Goal: Task Accomplishment & Management: Use online tool/utility

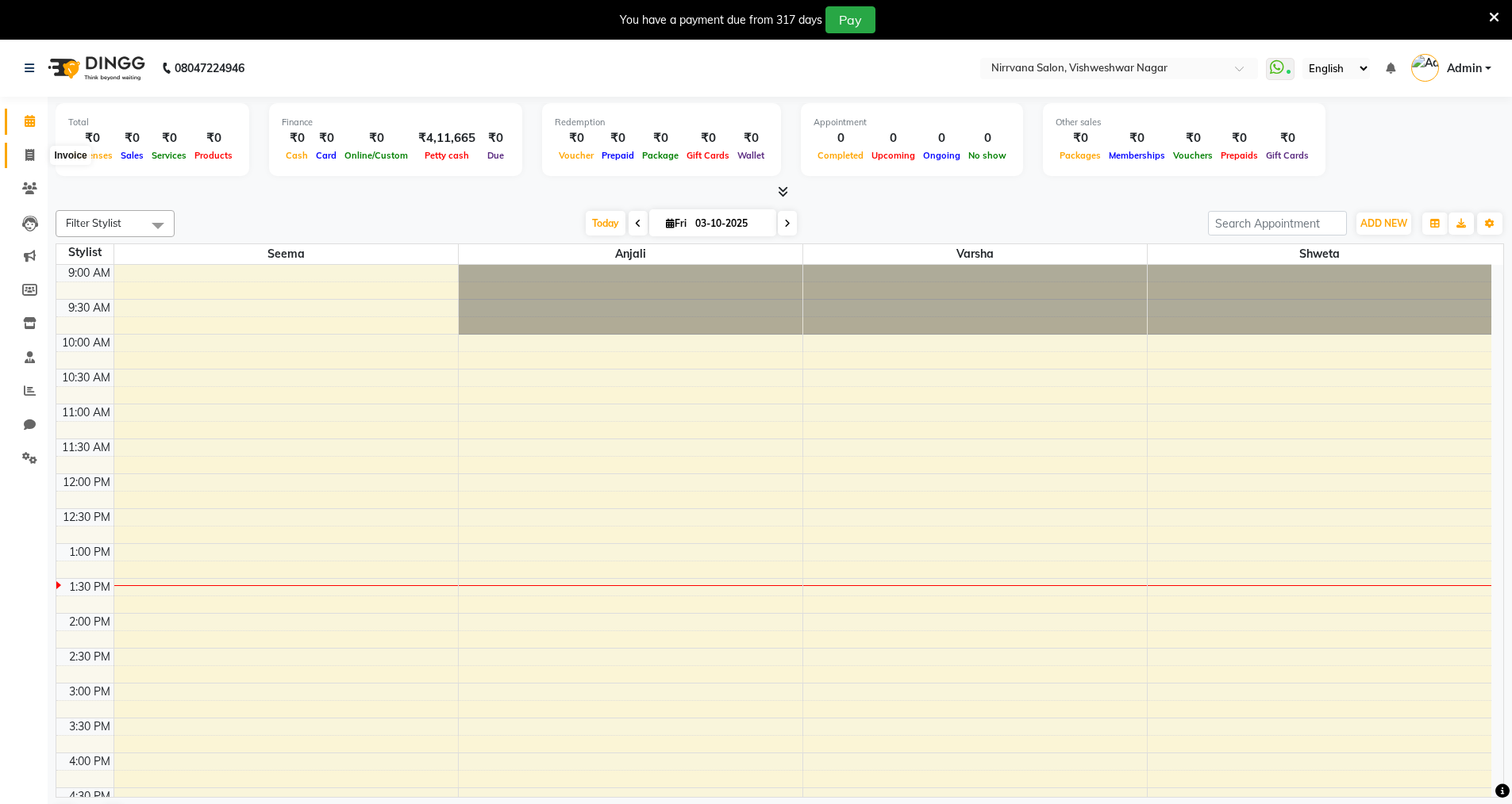
click at [30, 153] on icon at bounding box center [29, 155] width 9 height 12
select select "7167"
select select "service"
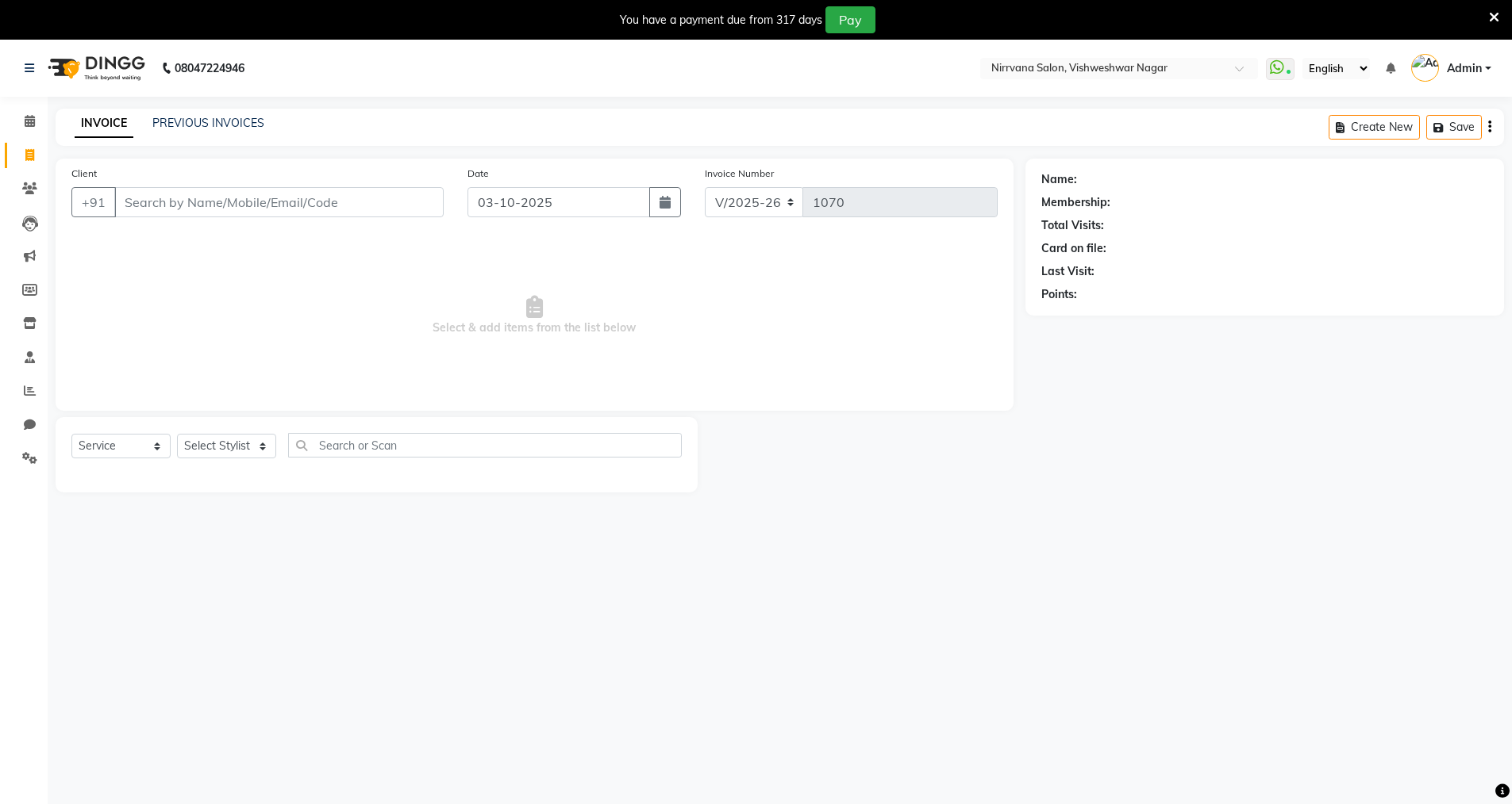
drag, startPoint x: 132, startPoint y: 204, endPoint x: 121, endPoint y: 197, distance: 13.0
click at [128, 198] on input "Client" at bounding box center [278, 202] width 329 height 30
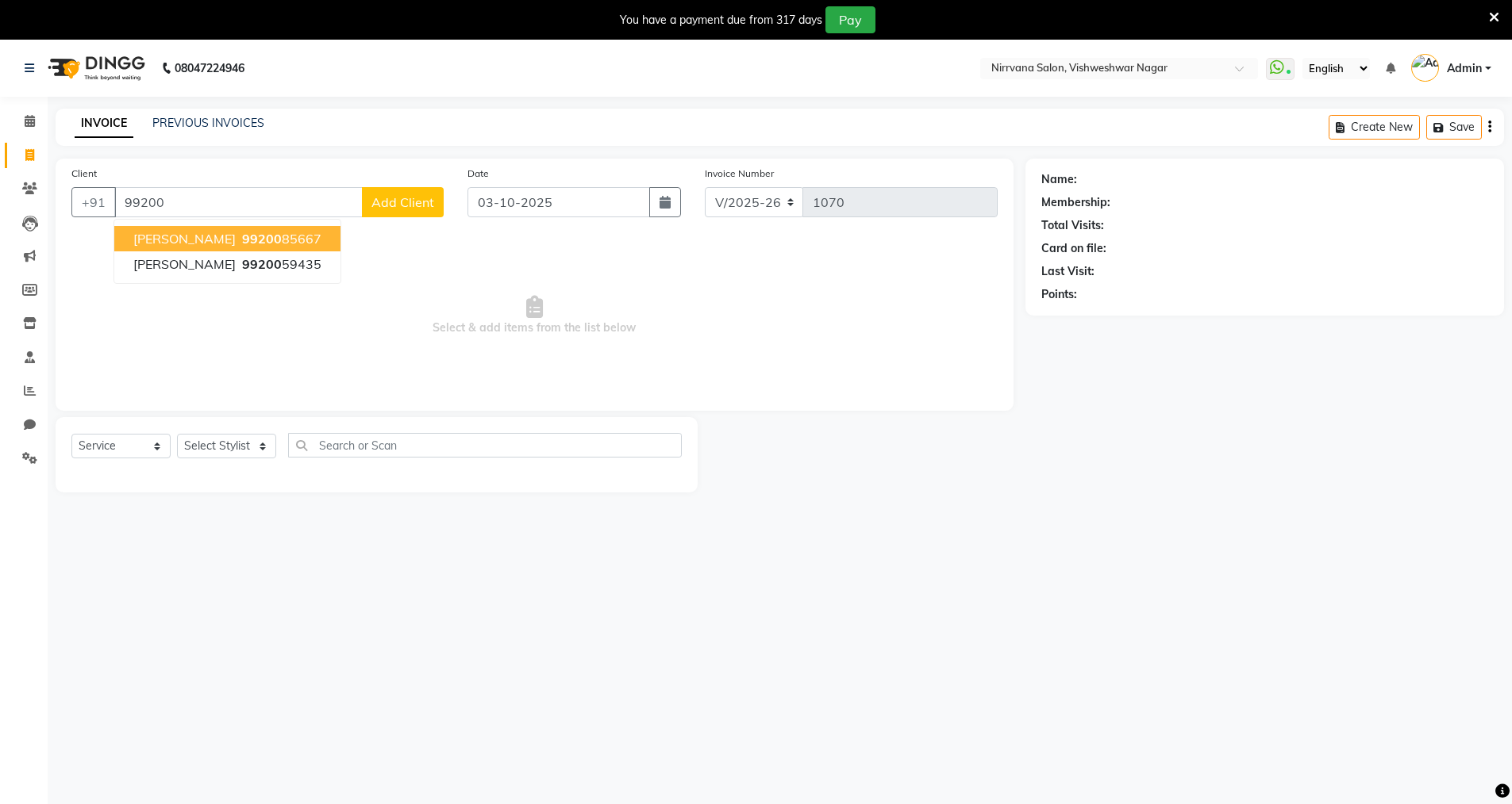
click at [313, 244] on button "[PERSON_NAME] 99200 85667" at bounding box center [227, 238] width 226 height 26
type input "9920085667"
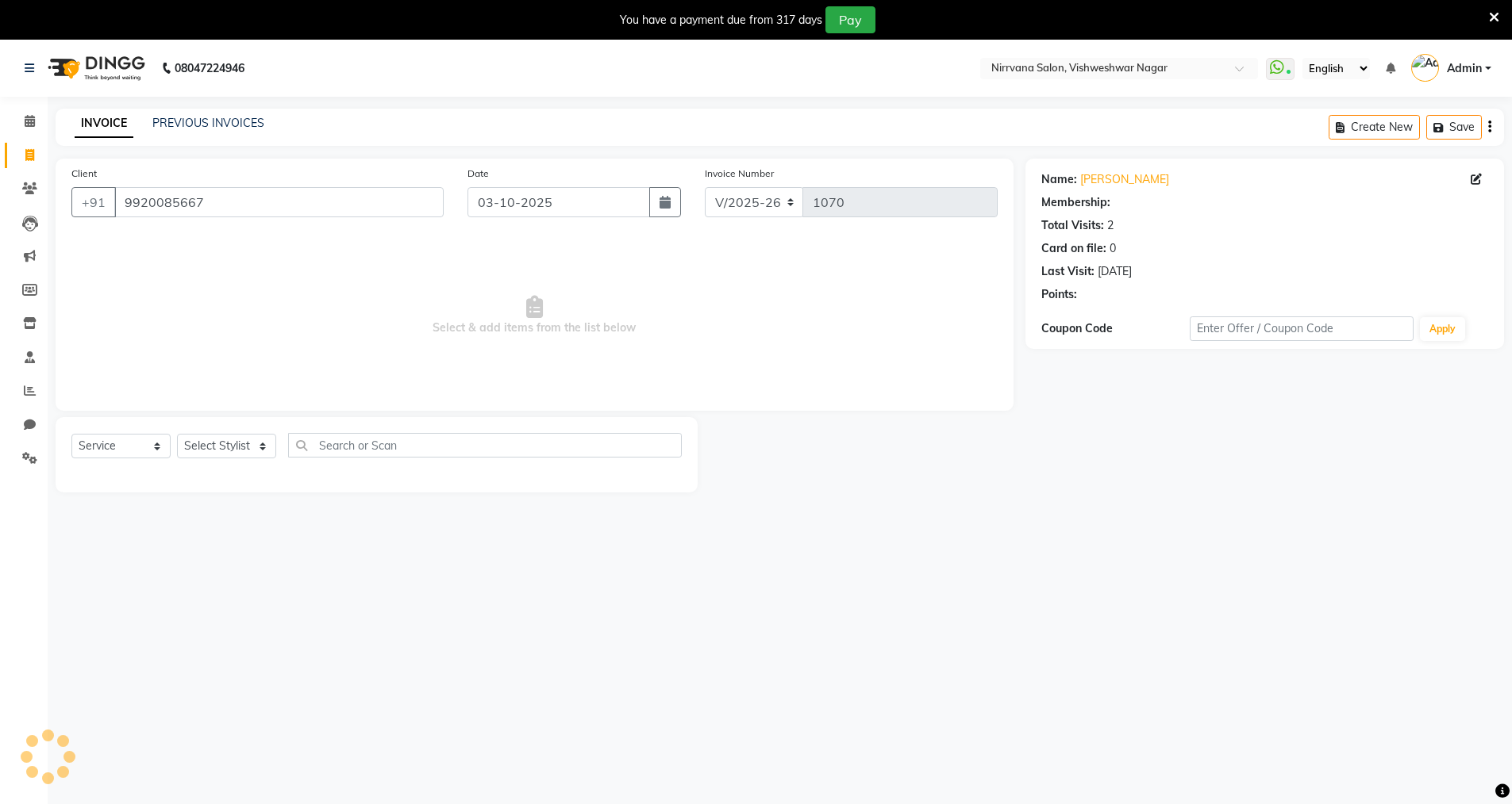
select select "1: Object"
click at [1495, 15] on icon at bounding box center [1493, 17] width 10 height 14
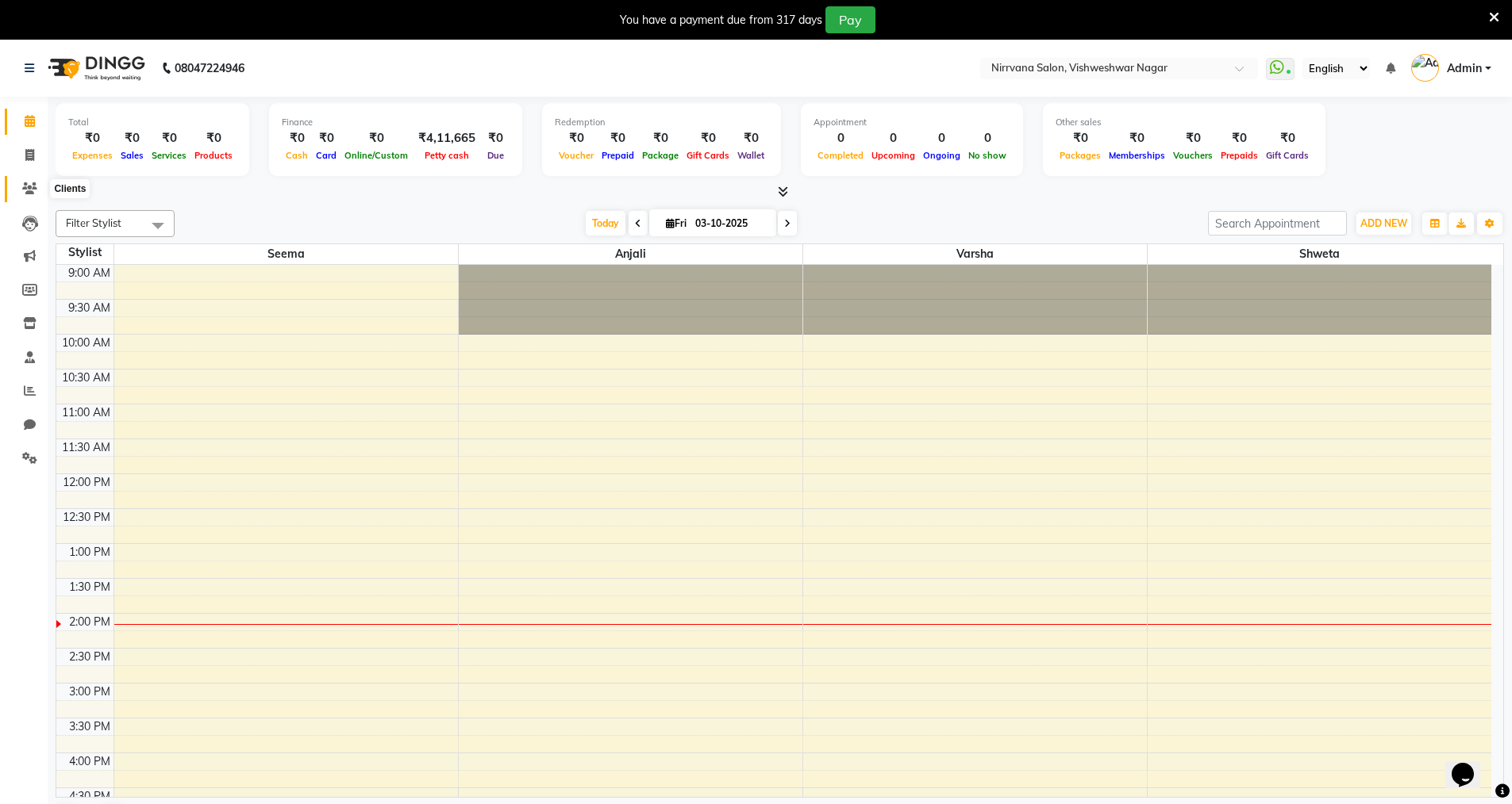
click at [19, 186] on span at bounding box center [29, 189] width 28 height 18
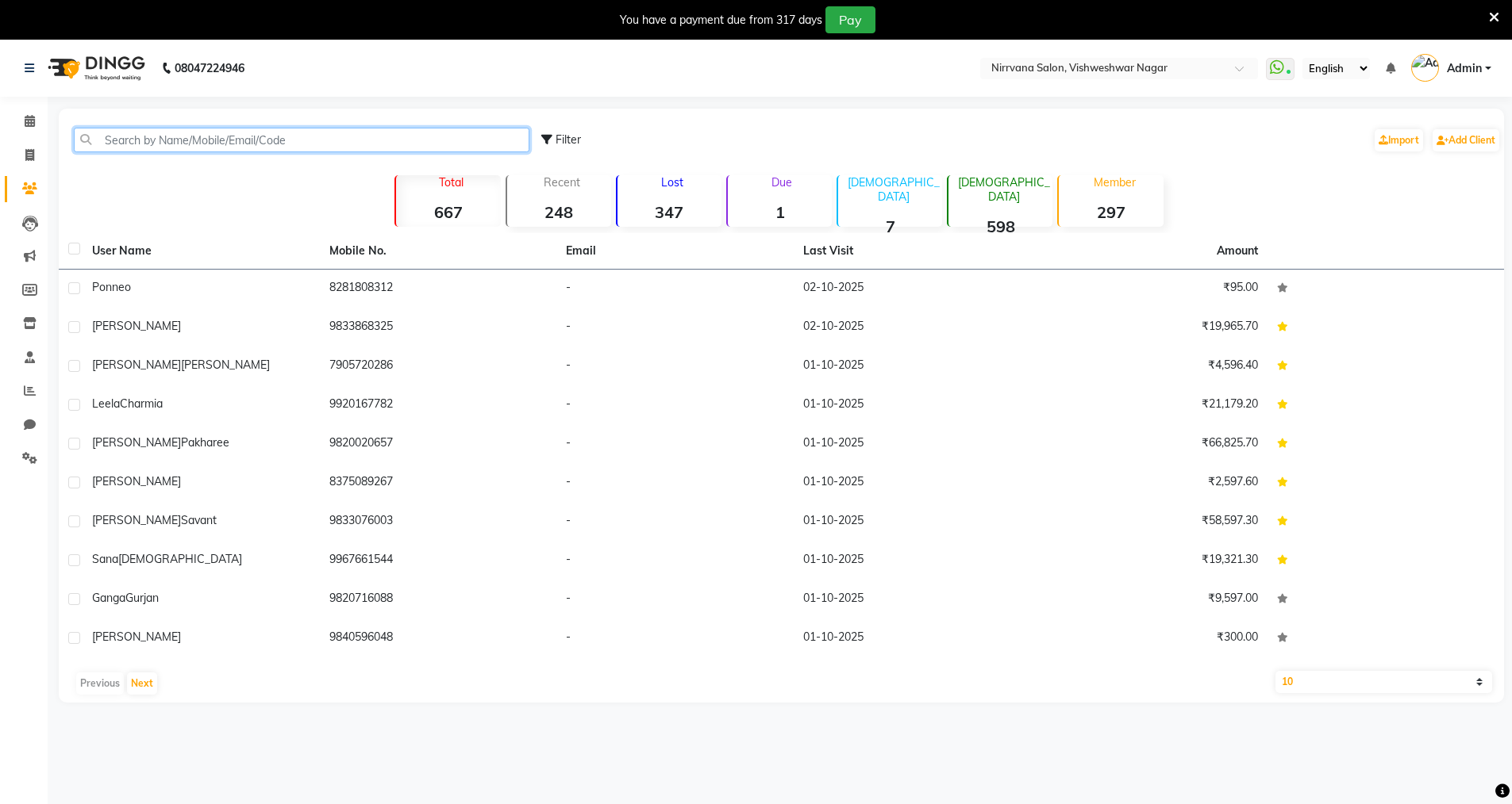
click at [131, 135] on input "text" at bounding box center [302, 140] width 455 height 25
click at [1495, 10] on icon at bounding box center [1493, 17] width 10 height 14
